Goal: Answer question/provide support

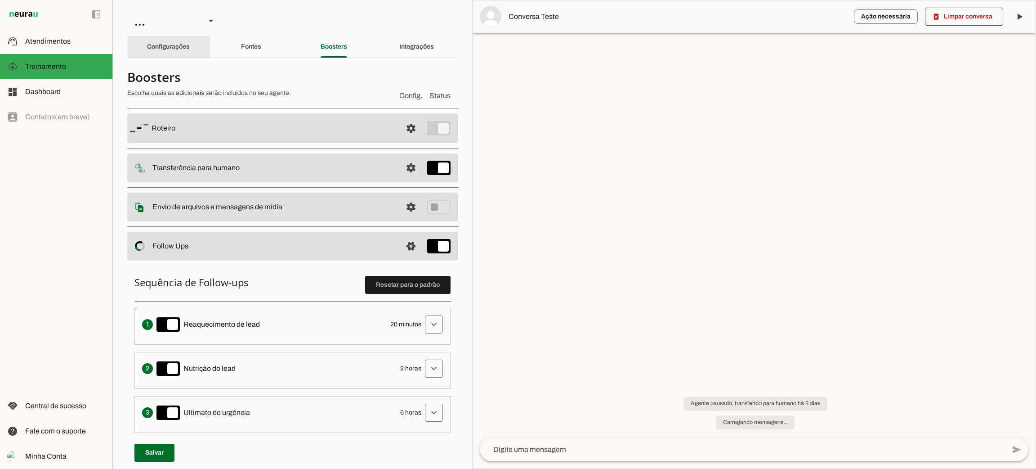
click at [53, 35] on md-item "support_agent Atendimentos Atendimentos" at bounding box center [56, 41] width 112 height 25
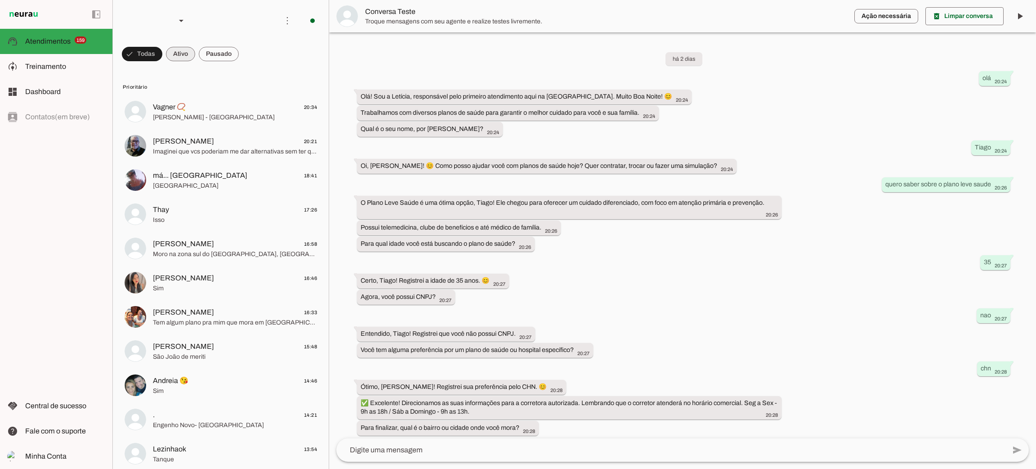
scroll to position [120, 0]
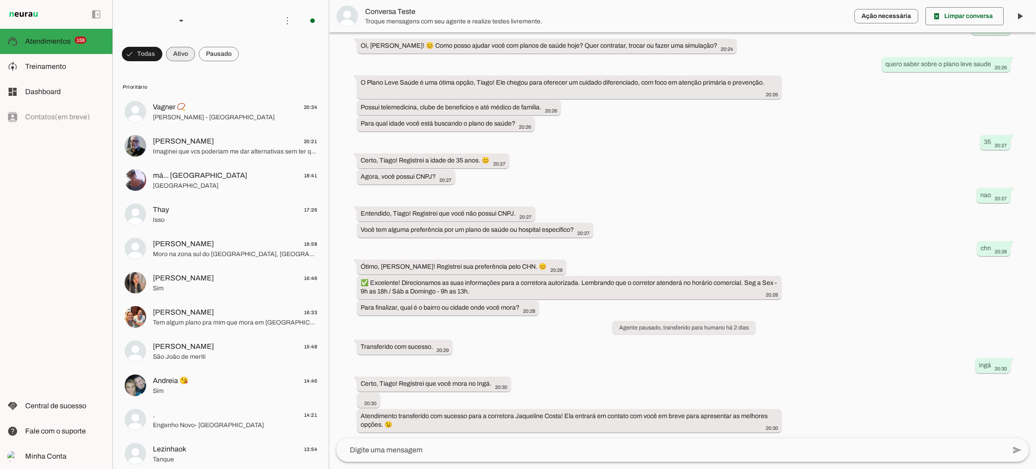
click at [181, 49] on span at bounding box center [180, 54] width 29 height 22
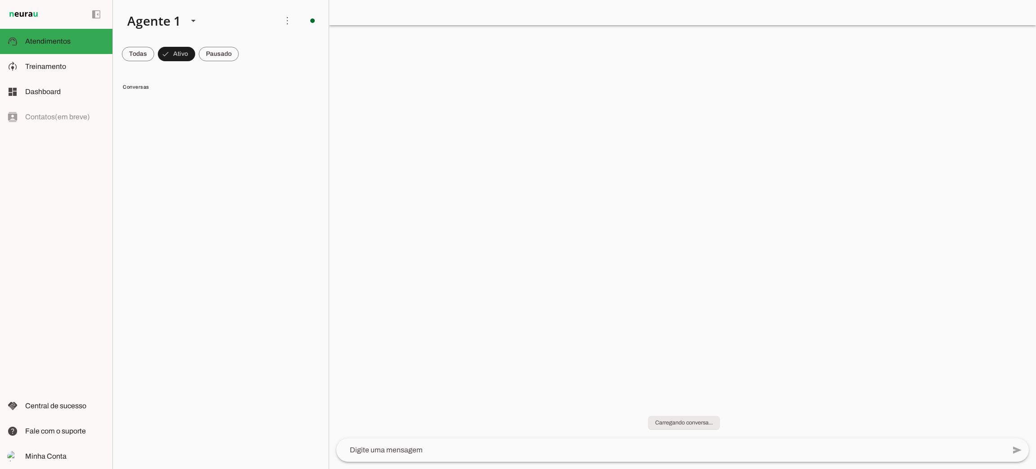
scroll to position [0, 0]
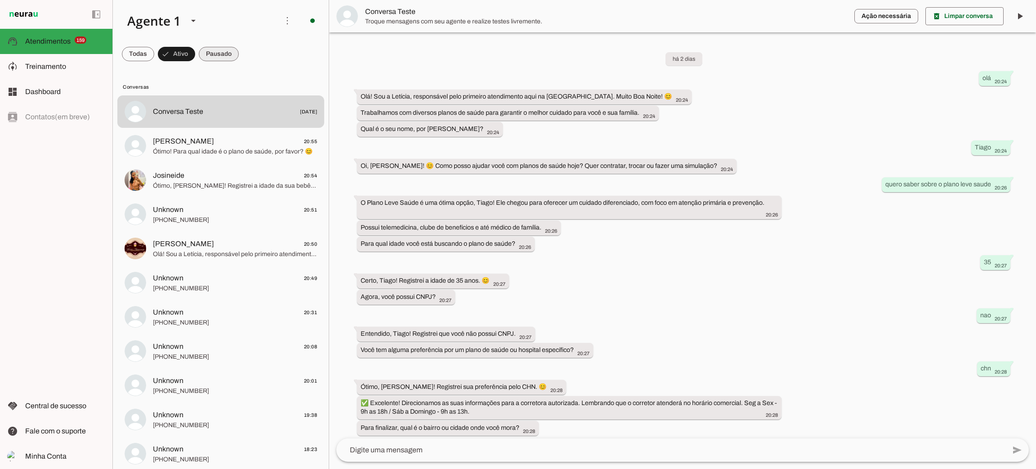
click at [209, 48] on span at bounding box center [219, 54] width 40 height 22
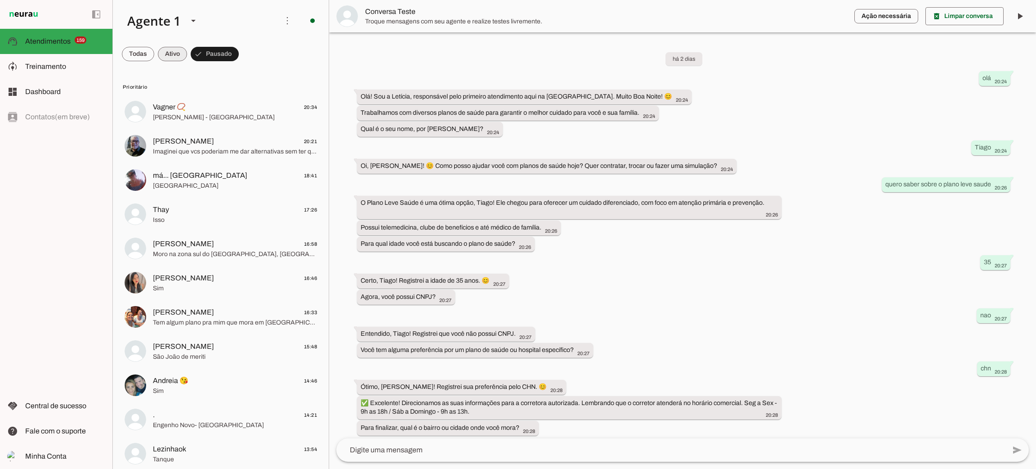
click at [175, 56] on span at bounding box center [172, 54] width 29 height 22
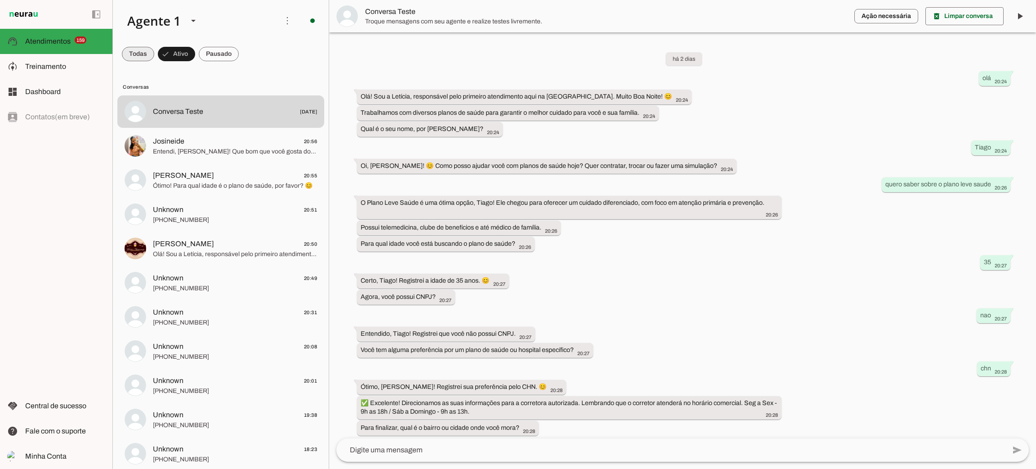
click at [143, 50] on span at bounding box center [138, 54] width 32 height 22
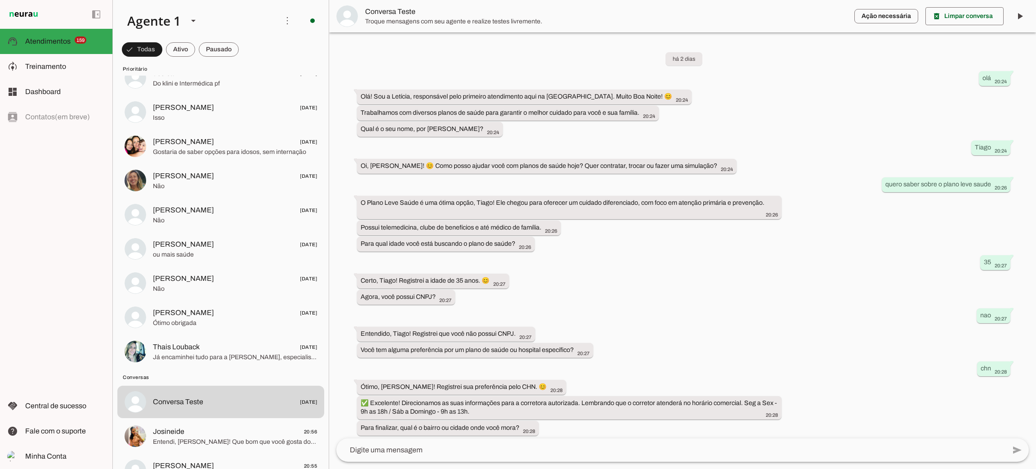
scroll to position [5532, 0]
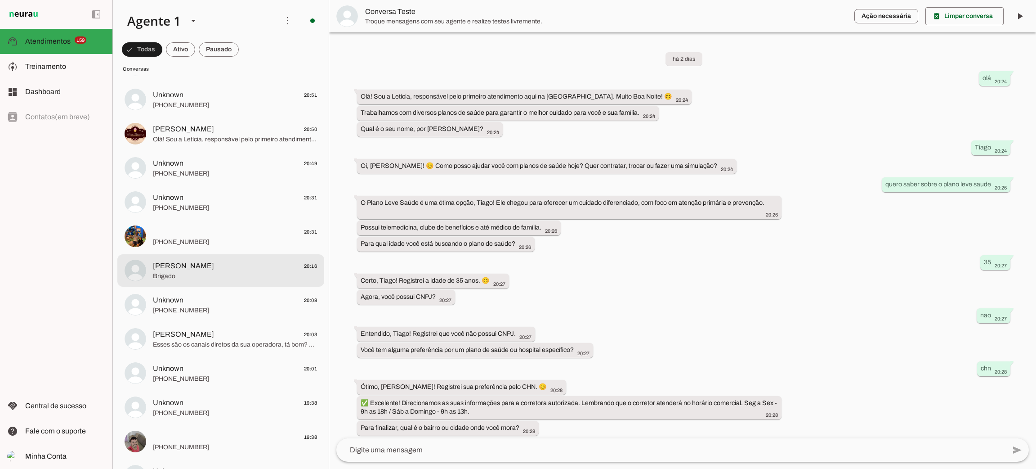
click at [213, 272] on span "Brigado" at bounding box center [235, 276] width 164 height 9
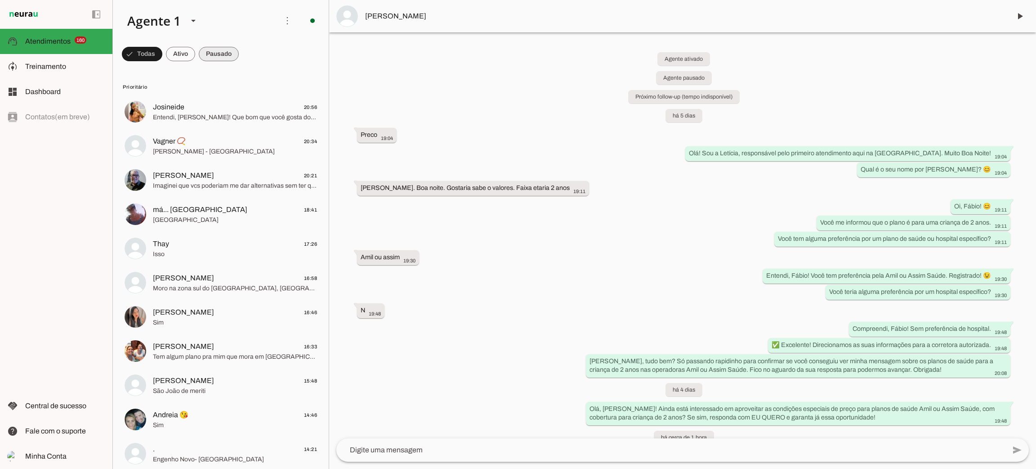
click at [214, 51] on span at bounding box center [219, 54] width 40 height 22
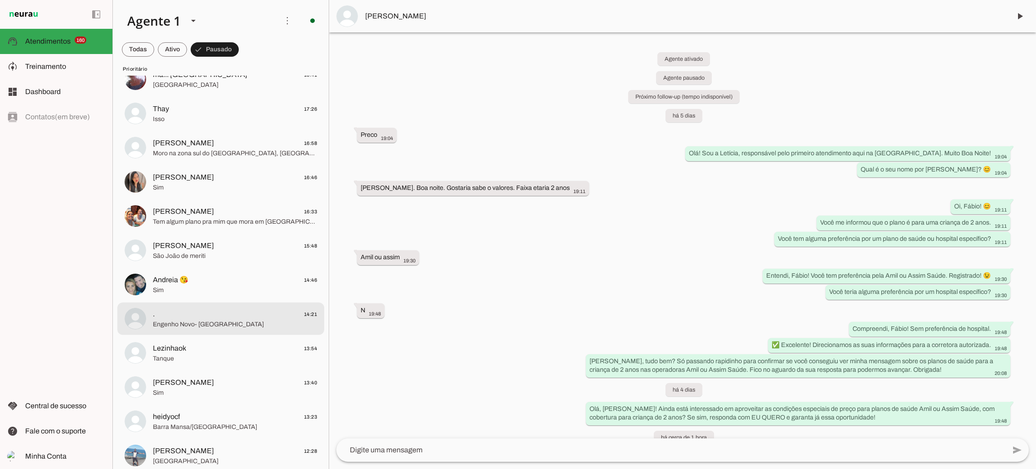
scroll to position [67, 0]
